Goal: Transaction & Acquisition: Purchase product/service

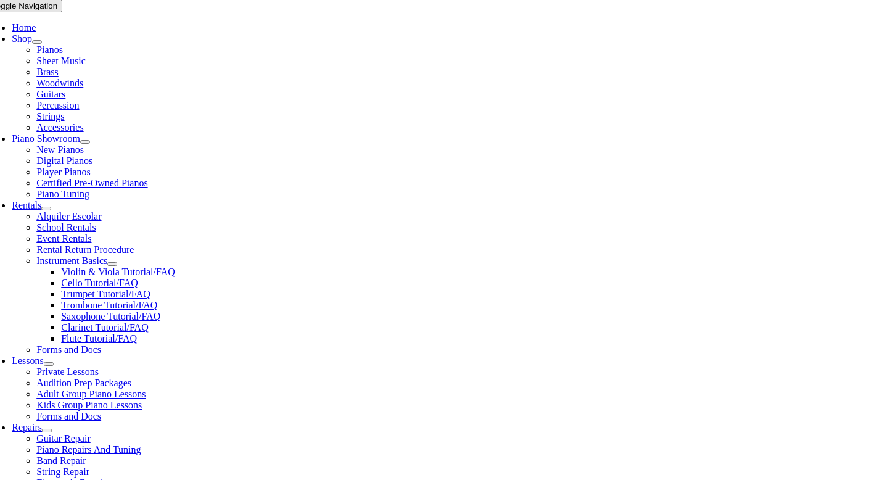
scroll to position [248, 0]
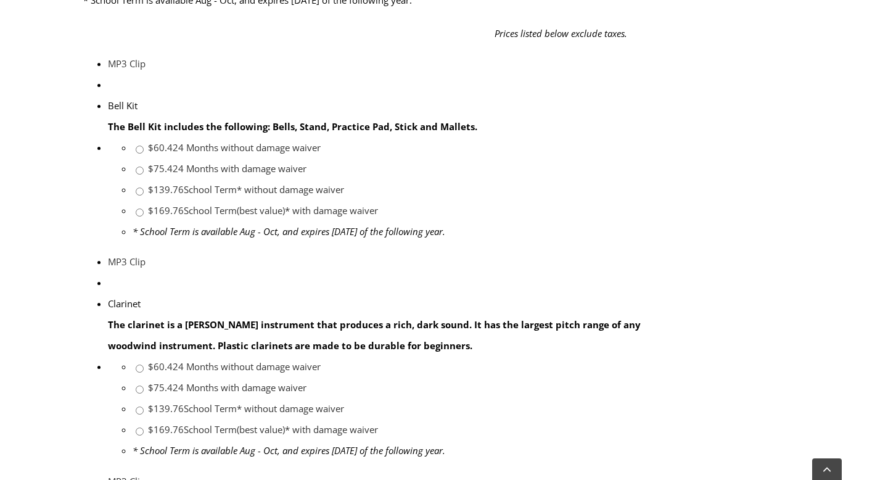
scroll to position [620, 0]
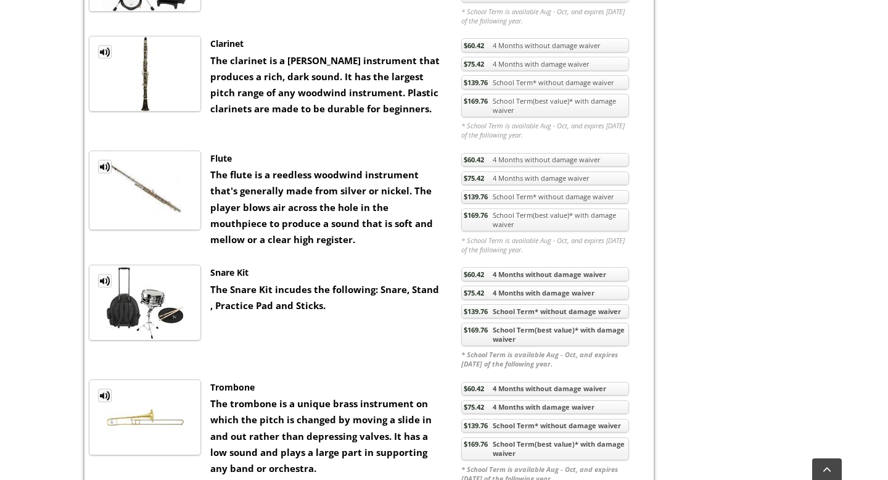
click at [528, 336] on link "$169.76 School Term(best value)* with damage waiver" at bounding box center [545, 334] width 168 height 23
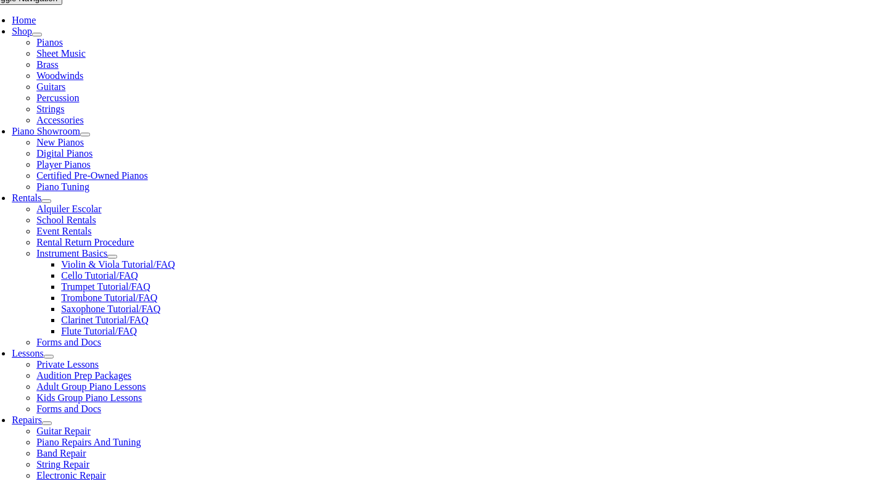
scroll to position [255, 0]
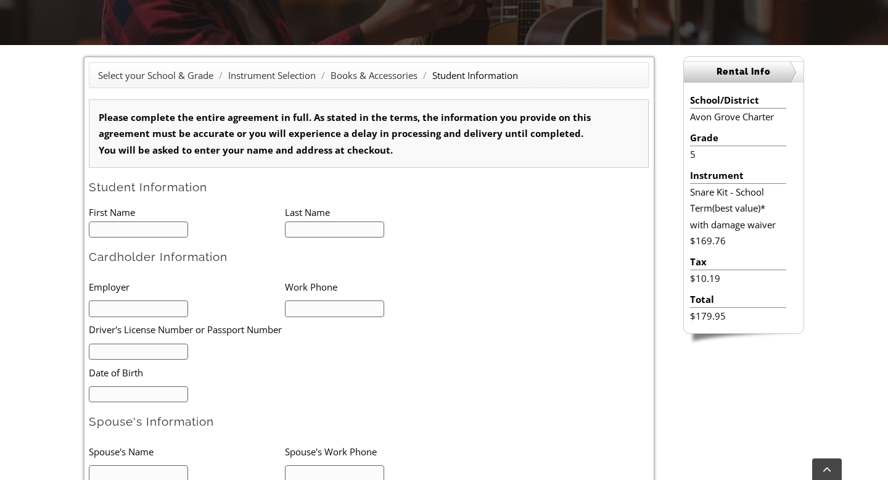
type input "1"
click at [112, 236] on input "text" at bounding box center [138, 229] width 99 height 17
type input "Meghan"
type input "Kammerer"
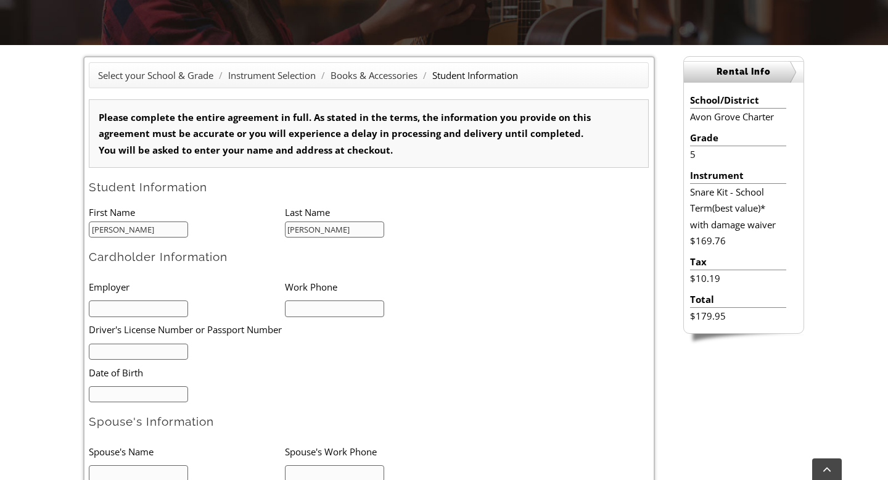
type input "6103574502"
click at [128, 306] on input "text" at bounding box center [138, 308] width 99 height 17
type input "NA"
click at [133, 354] on input "text" at bounding box center [138, 352] width 99 height 17
type input "27381080"
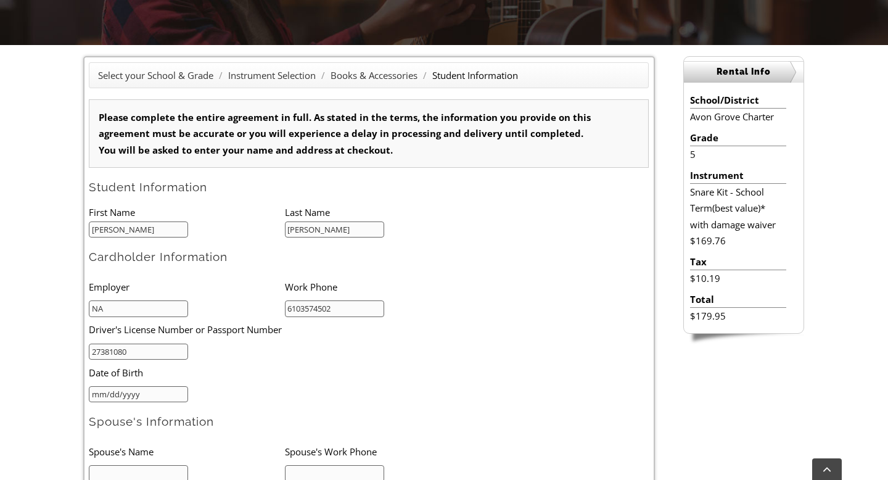
click at [122, 399] on input "mm/dd/yyyy" at bounding box center [138, 394] width 99 height 17
type input "01/23/1986"
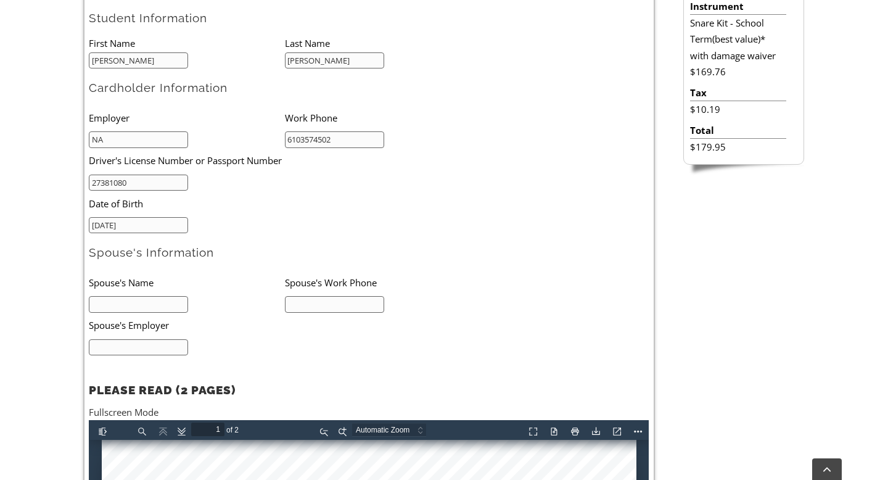
scroll to position [463, 0]
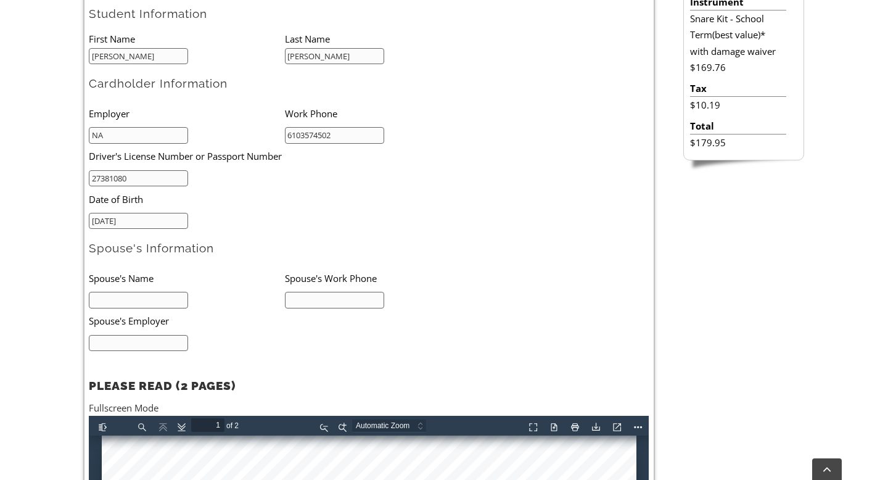
click at [126, 301] on input "text" at bounding box center [138, 300] width 99 height 17
type input "William Kammerer"
type input "6099702610"
click at [131, 342] on input "text" at bounding box center [138, 343] width 99 height 17
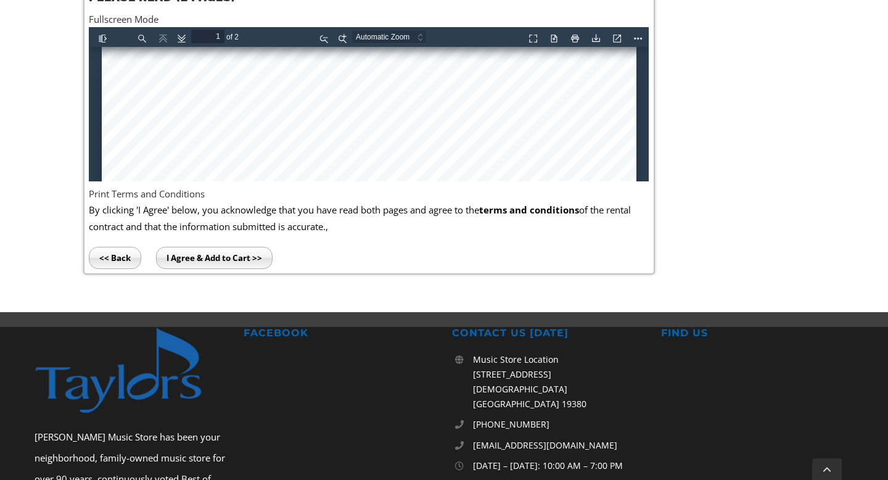
scroll to position [855, 0]
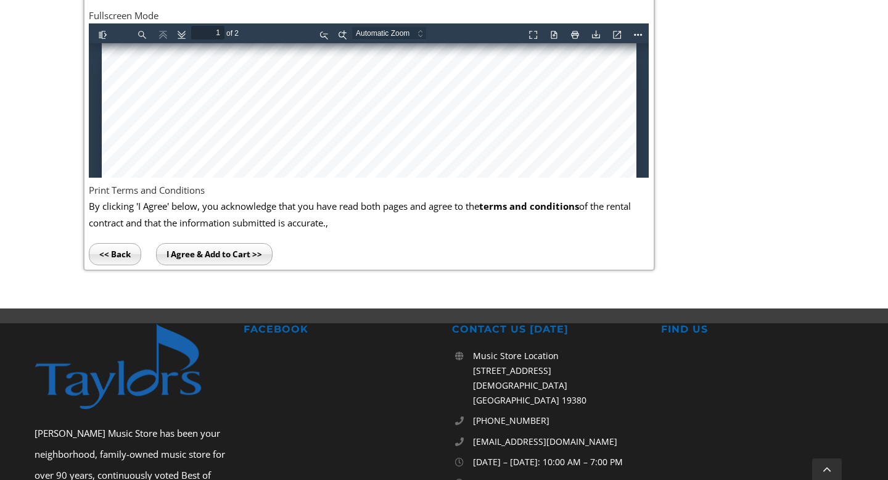
type input "Bank of America"
click at [184, 252] on input "I Agree & Add to Cart >>" at bounding box center [214, 254] width 117 height 22
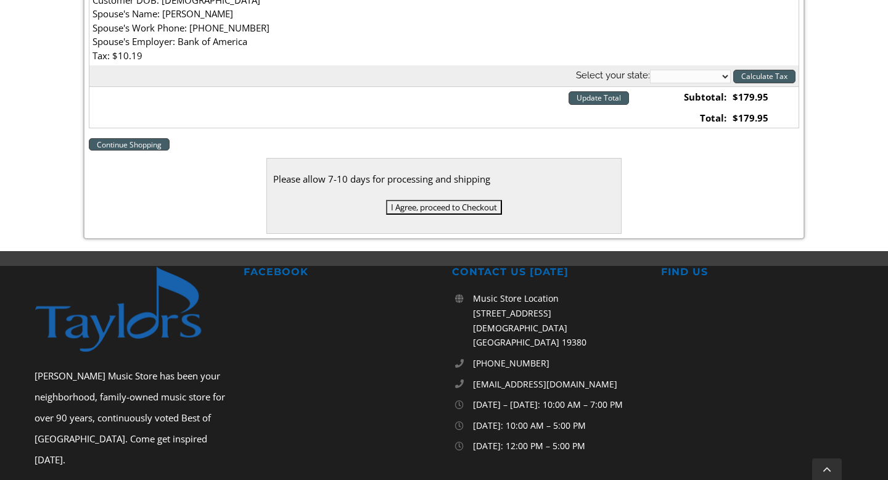
scroll to position [548, 0]
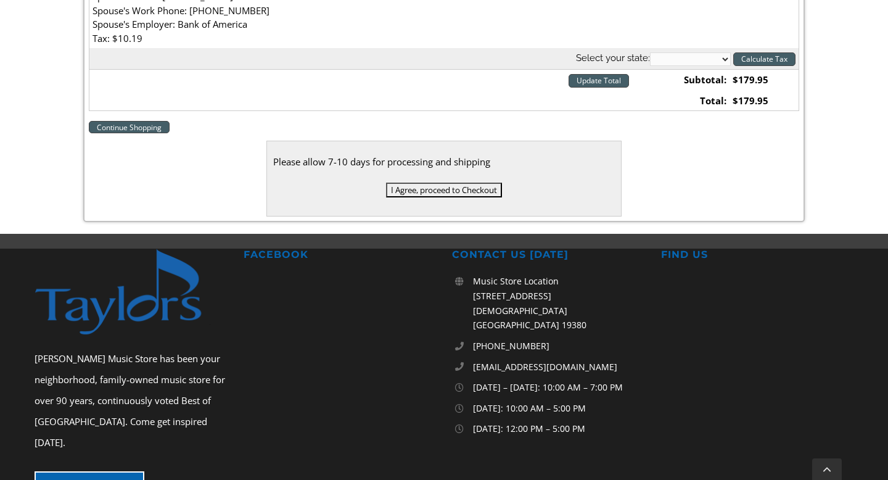
click at [436, 189] on input "I Agree, proceed to Checkout" at bounding box center [444, 190] width 116 height 15
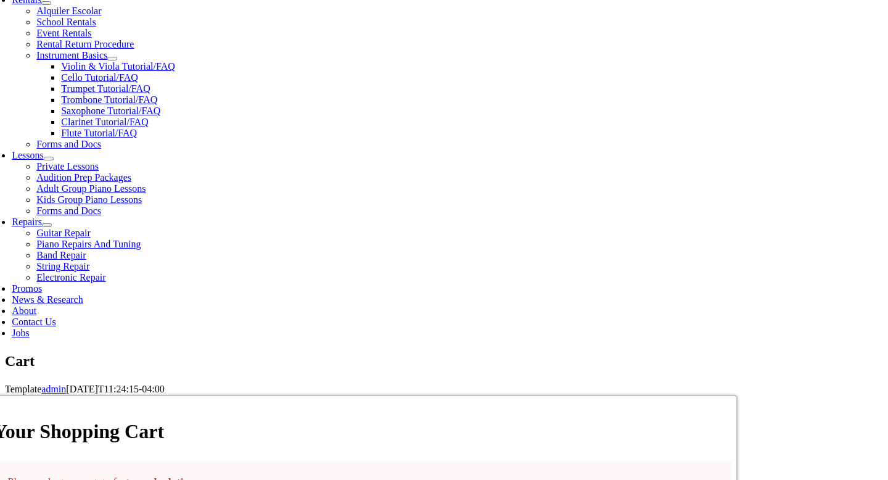
scroll to position [459, 0]
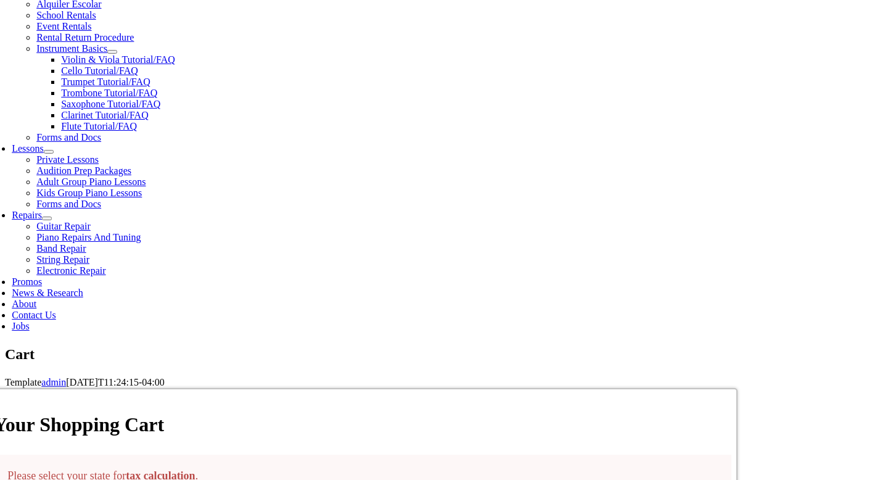
select select "PA"
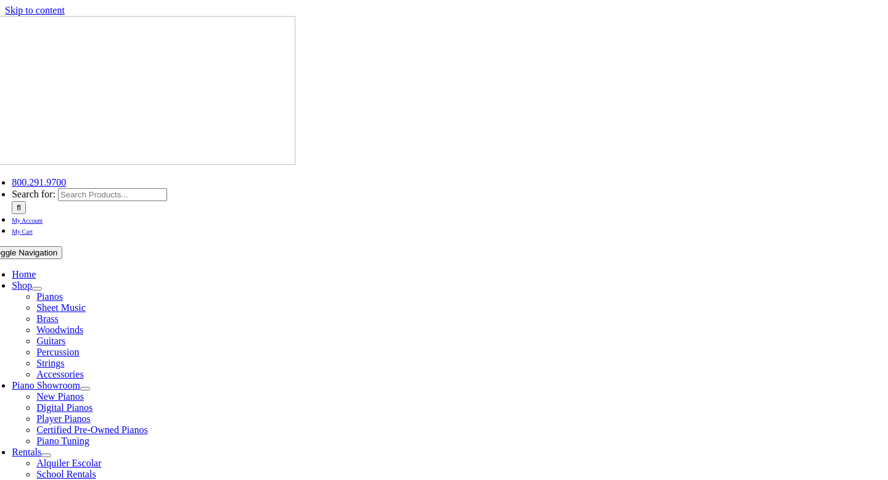
select select "PA"
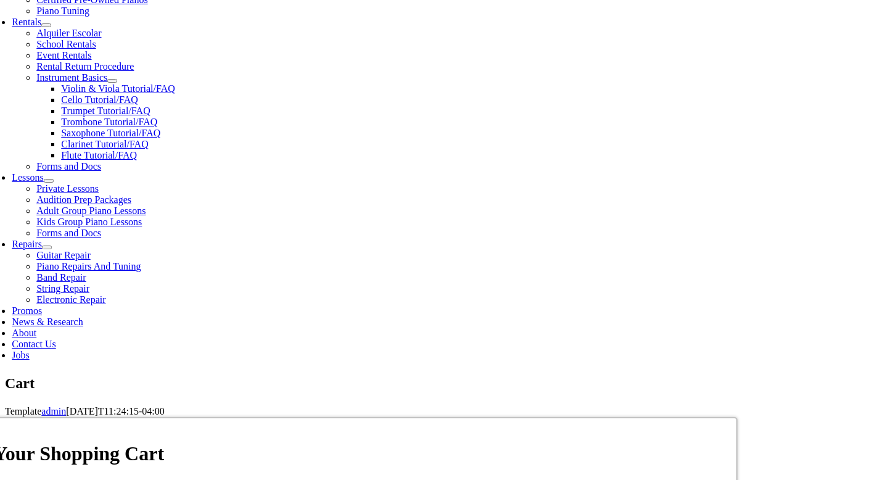
scroll to position [434, 0]
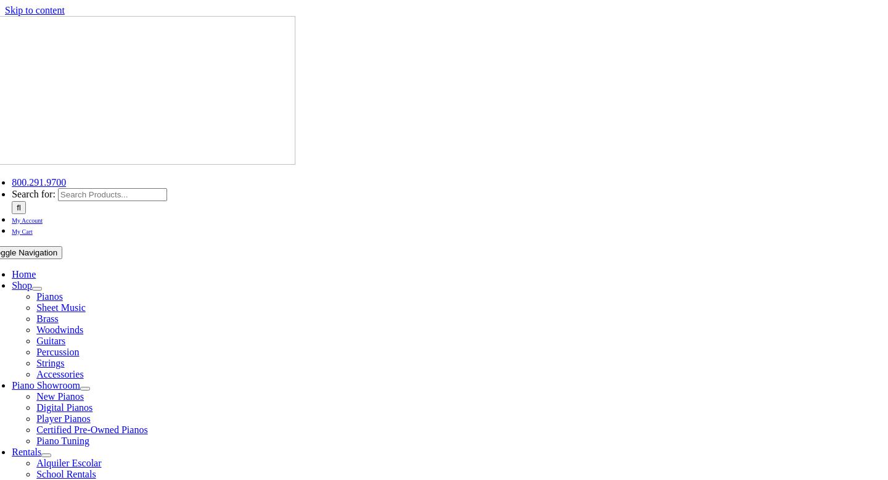
select select
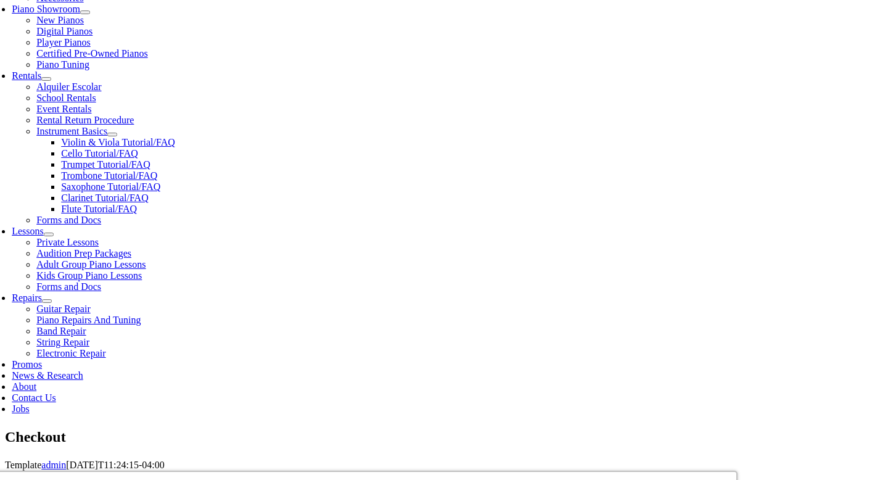
scroll to position [381, 0]
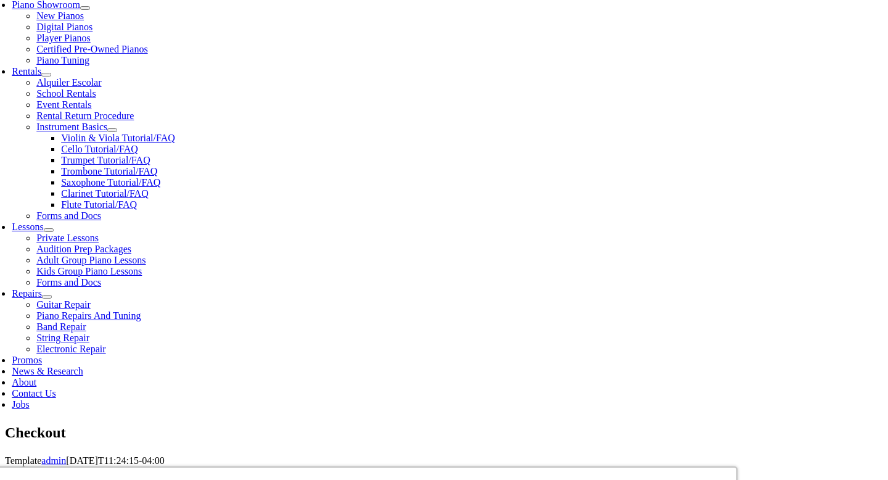
type input "[PERSON_NAME]"
type input "746 RISINGHURST LN"
type input "[GEOGRAPHIC_DATA]"
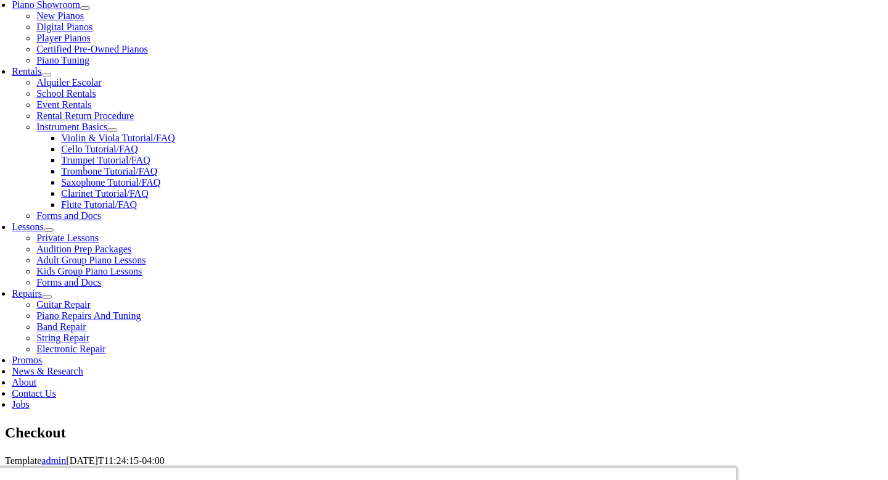
select select "PA"
type input "19363"
type input "6099702610"
type input "[EMAIL_ADDRESS][DOMAIN_NAME]"
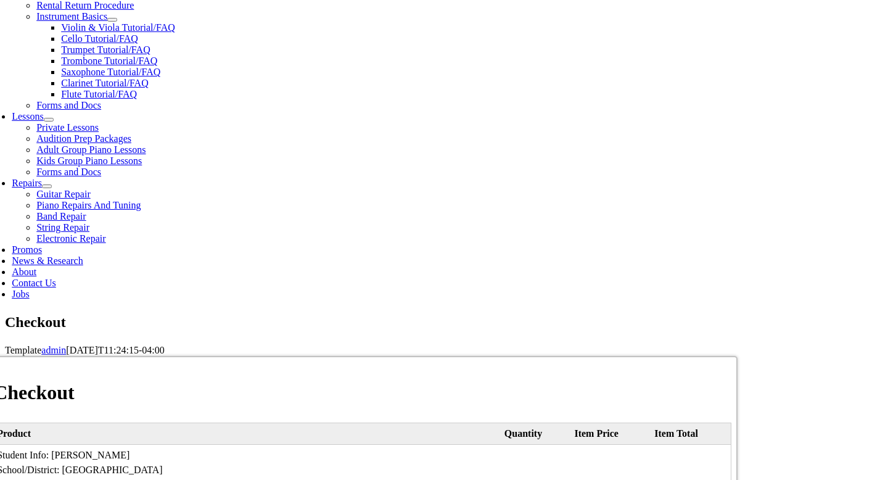
scroll to position [492, 0]
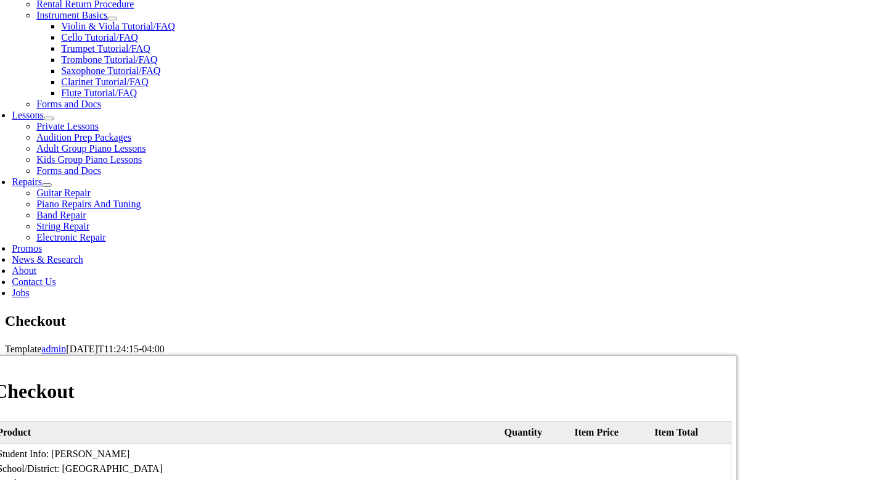
select select "mastercard"
type input "[CREDIT_CARD_NUMBER]"
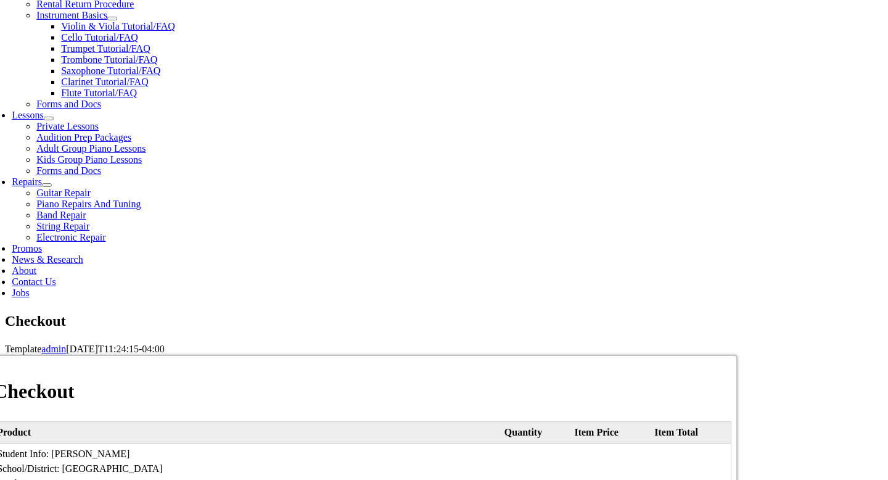
select select "03"
select select "2029"
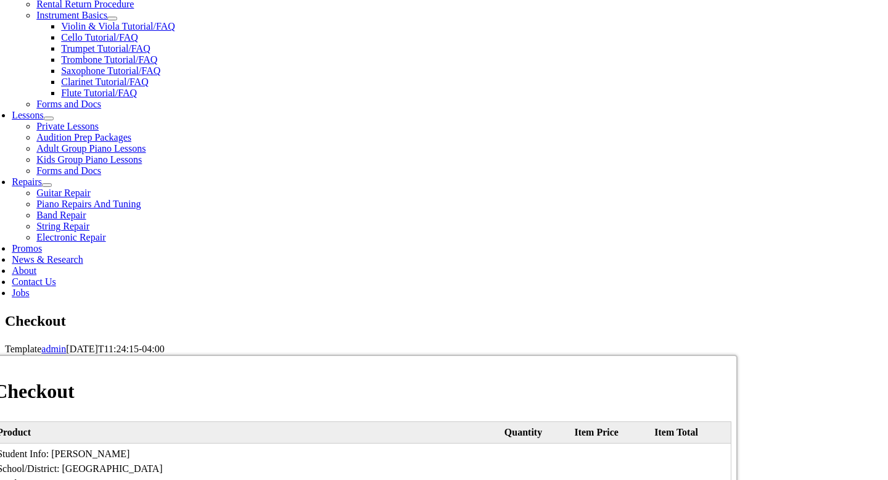
type input "541"
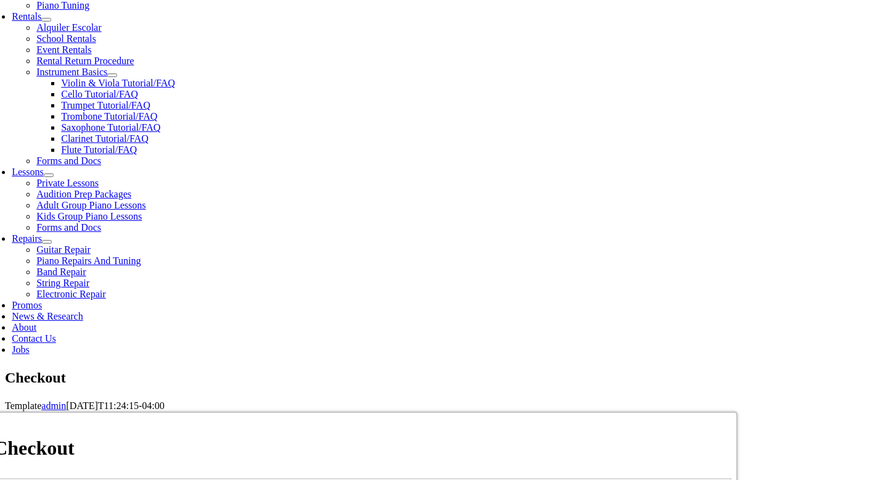
scroll to position [536, 0]
